Goal: Complete application form

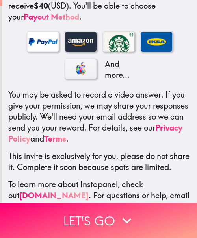
scroll to position [206, 0]
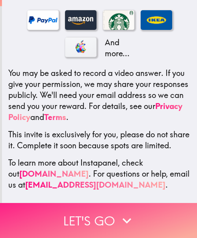
click at [128, 212] on icon "button" at bounding box center [126, 220] width 17 height 17
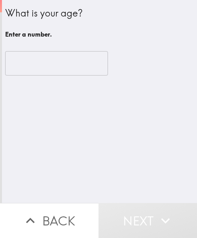
click at [118, 152] on div "What is your age? Enter a number. ​" at bounding box center [99, 101] width 195 height 203
drag, startPoint x: 54, startPoint y: 59, endPoint x: 48, endPoint y: 58, distance: 6.4
click at [54, 59] on input "number" at bounding box center [56, 63] width 103 height 24
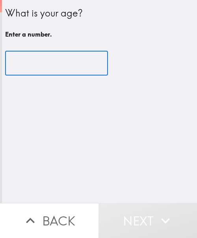
click at [42, 61] on input "number" at bounding box center [56, 63] width 103 height 24
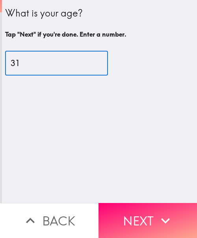
click at [36, 60] on input "31" at bounding box center [56, 63] width 103 height 24
type input "33"
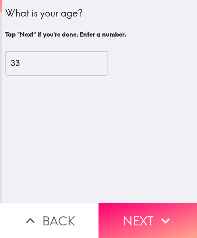
click at [142, 207] on button "Next" at bounding box center [147, 220] width 98 height 35
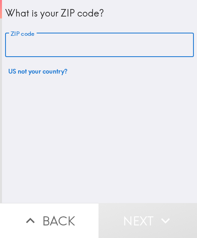
drag, startPoint x: 43, startPoint y: 46, endPoint x: 50, endPoint y: 68, distance: 22.9
click at [43, 46] on input "ZIP code" at bounding box center [99, 45] width 189 height 24
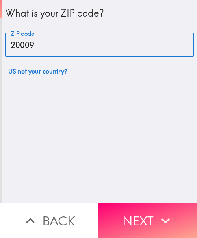
type input "20009"
click at [138, 217] on button "Next" at bounding box center [147, 220] width 98 height 35
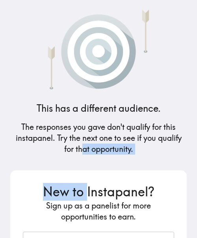
drag, startPoint x: 81, startPoint y: 160, endPoint x: 83, endPoint y: 164, distance: 4.4
click at [83, 164] on div "This has a different audience. The responses you gave don't qualify for this in…" at bounding box center [98, 119] width 189 height 238
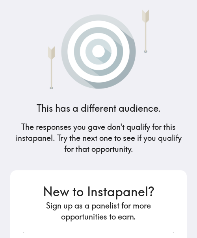
click at [114, 136] on h5 "The responses you gave don't qualify for this instapanel. Try the next one to s…" at bounding box center [98, 138] width 176 height 33
